Goal: Information Seeking & Learning: Learn about a topic

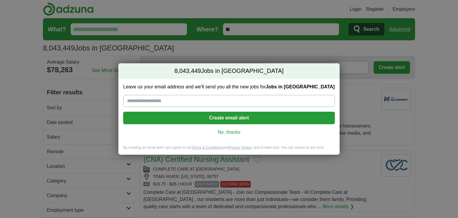
click at [231, 131] on link "No, thanks" at bounding box center [229, 132] width 202 height 7
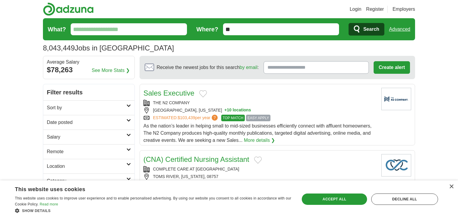
click at [241, 28] on input "**" at bounding box center [281, 29] width 116 height 12
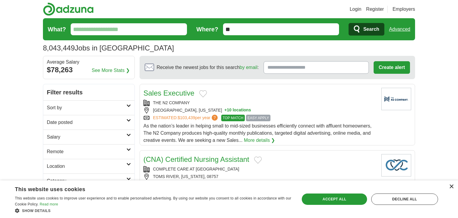
click at [451, 186] on div "×" at bounding box center [451, 186] width 4 height 4
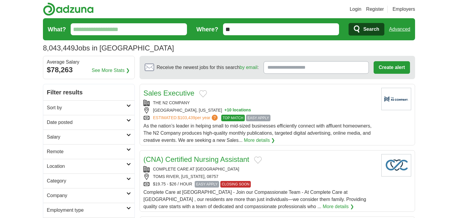
click at [129, 163] on icon at bounding box center [128, 164] width 4 height 3
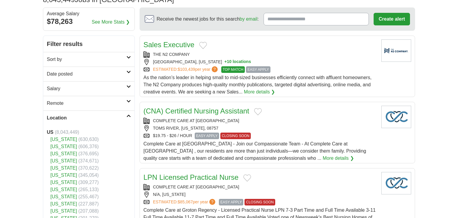
scroll to position [62, 0]
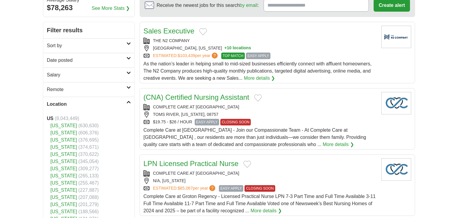
click at [61, 181] on link "[US_STATE]" at bounding box center [63, 182] width 27 height 5
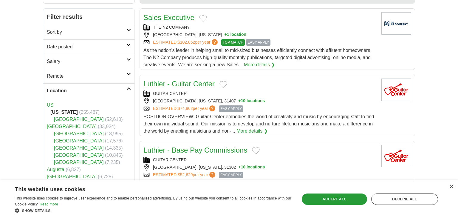
scroll to position [78, 0]
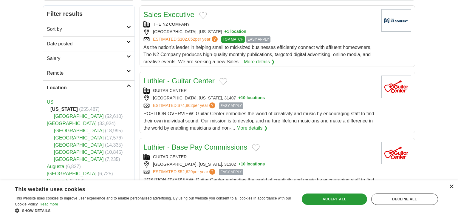
click at [452, 185] on div "×" at bounding box center [451, 186] width 4 height 4
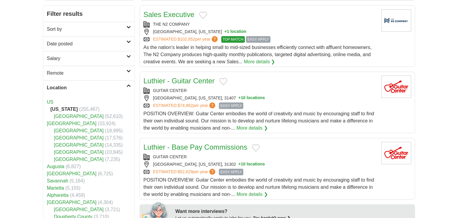
click at [71, 145] on link "[GEOGRAPHIC_DATA]" at bounding box center [79, 144] width 50 height 5
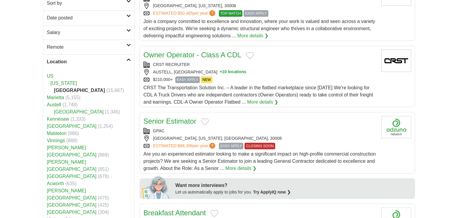
scroll to position [108, 0]
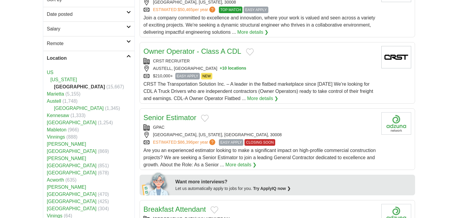
click at [57, 177] on link "Acworth" at bounding box center [55, 179] width 17 height 5
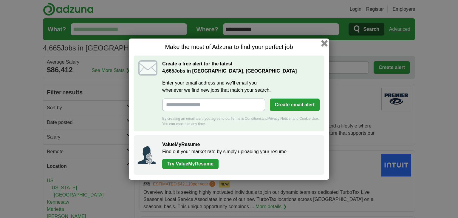
click at [323, 42] on button "button" at bounding box center [324, 43] width 7 height 7
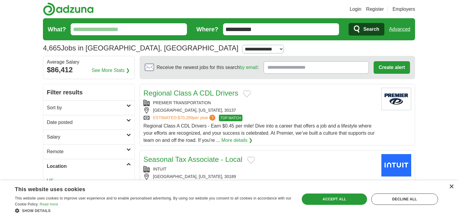
click at [451, 185] on div "×" at bounding box center [451, 186] width 4 height 4
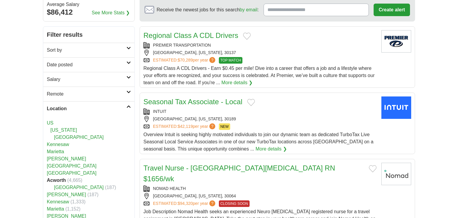
scroll to position [58, 0]
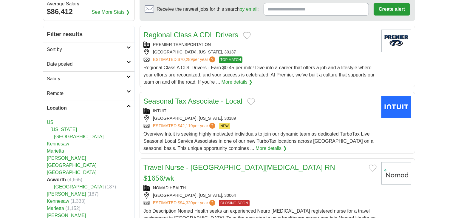
click at [60, 184] on link "Bartow County" at bounding box center [79, 186] width 50 height 5
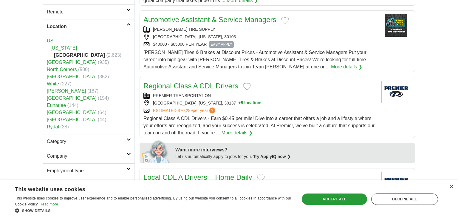
scroll to position [140, 0]
click at [452, 187] on div "×" at bounding box center [451, 186] width 4 height 4
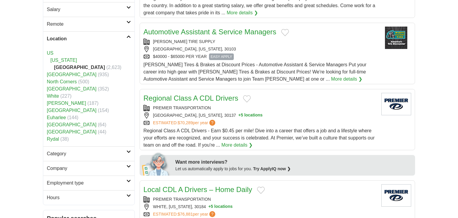
scroll to position [31, 0]
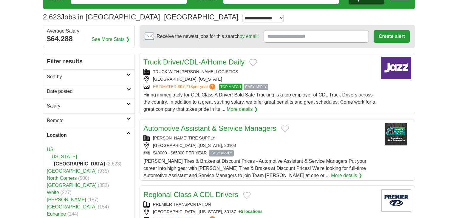
click at [57, 172] on link "[GEOGRAPHIC_DATA]" at bounding box center [72, 170] width 50 height 5
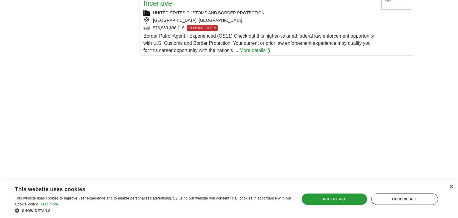
scroll to position [811, 0]
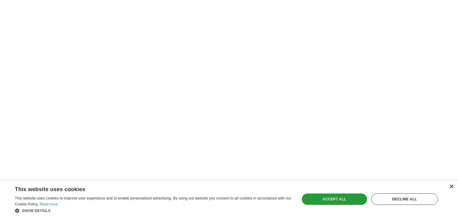
click at [451, 187] on div "×" at bounding box center [451, 186] width 4 height 4
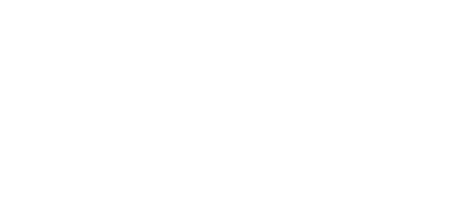
scroll to position [1025, 0]
